Goal: Task Accomplishment & Management: Use online tool/utility

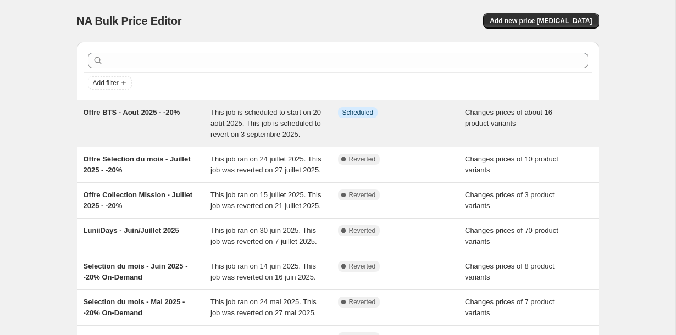
click at [163, 127] on div "Offre BTS - Aout 2025 - -20%" at bounding box center [147, 123] width 127 height 33
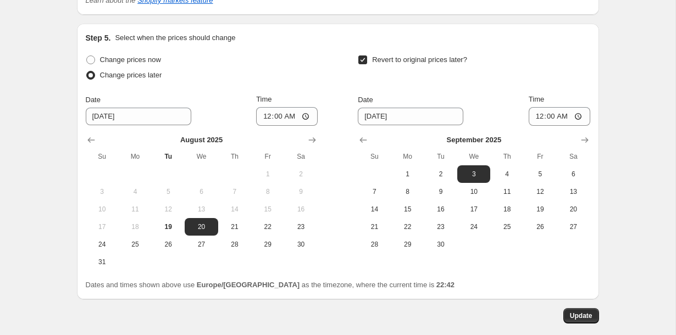
scroll to position [1969, 0]
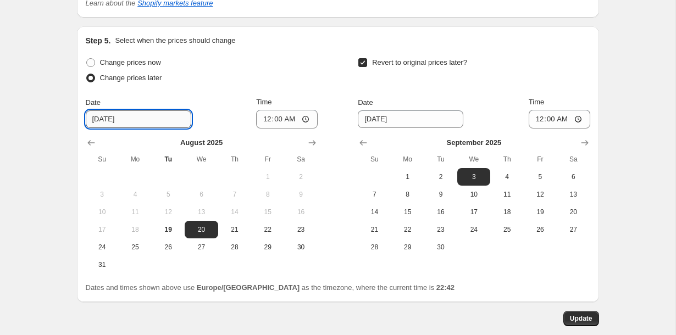
click at [109, 128] on input "8/20/2025" at bounding box center [139, 119] width 106 height 18
click at [100, 128] on input "8/20/2025" at bounding box center [139, 119] width 106 height 18
click at [173, 234] on span "19" at bounding box center [168, 229] width 24 height 9
type input "8/19/2025"
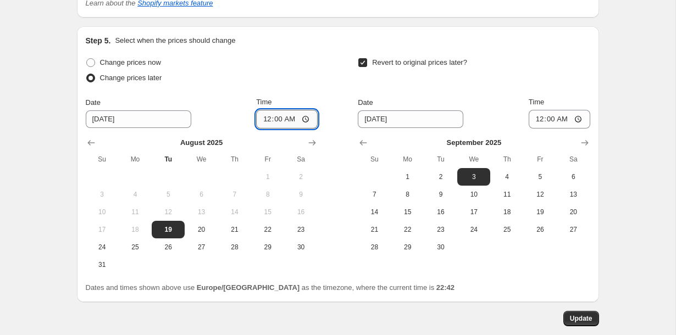
click at [276, 129] on input "00:00" at bounding box center [287, 119] width 62 height 19
type input "23:00"
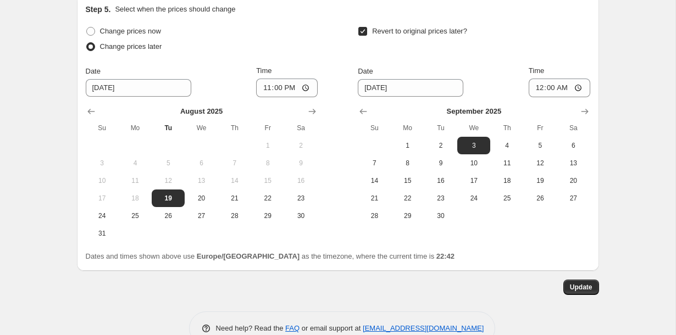
scroll to position [2005, 0]
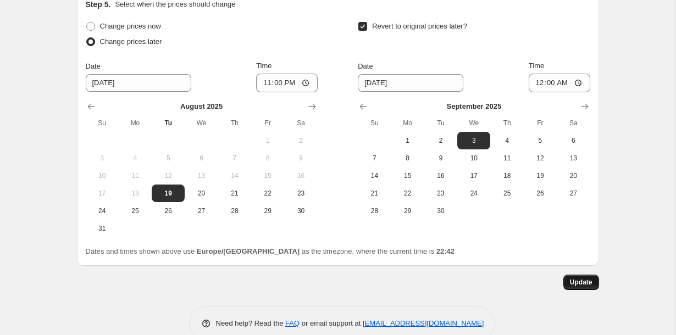
click at [587, 287] on span "Update" at bounding box center [581, 282] width 23 height 9
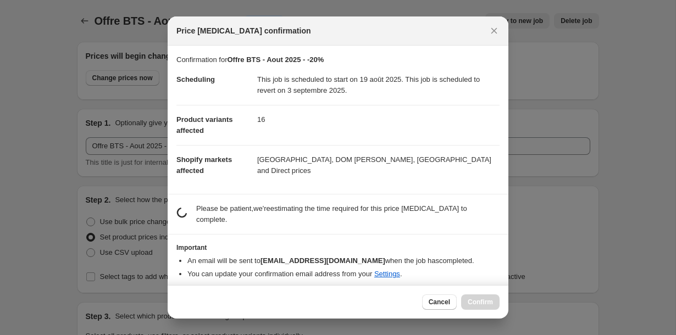
scroll to position [0, 0]
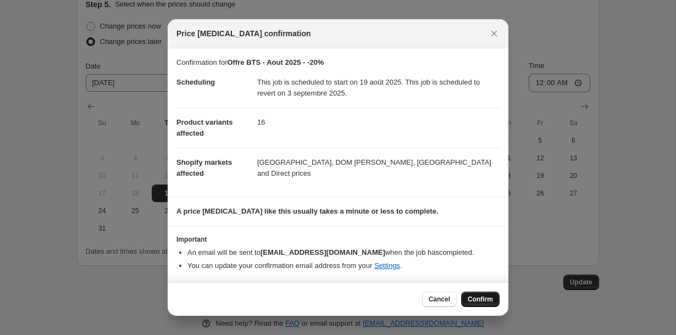
click at [489, 299] on span "Confirm" at bounding box center [480, 299] width 25 height 9
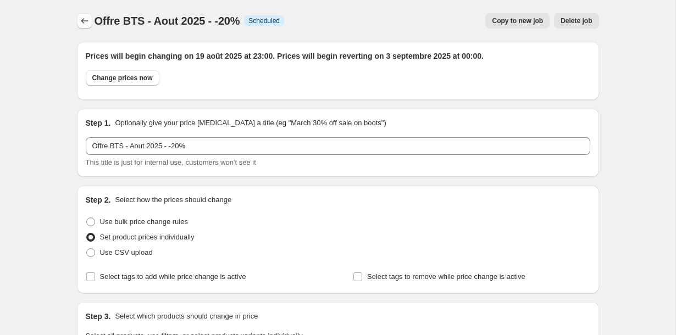
click at [84, 20] on icon "Price change jobs" at bounding box center [84, 20] width 11 height 11
